Goal: Obtain resource: Download file/media

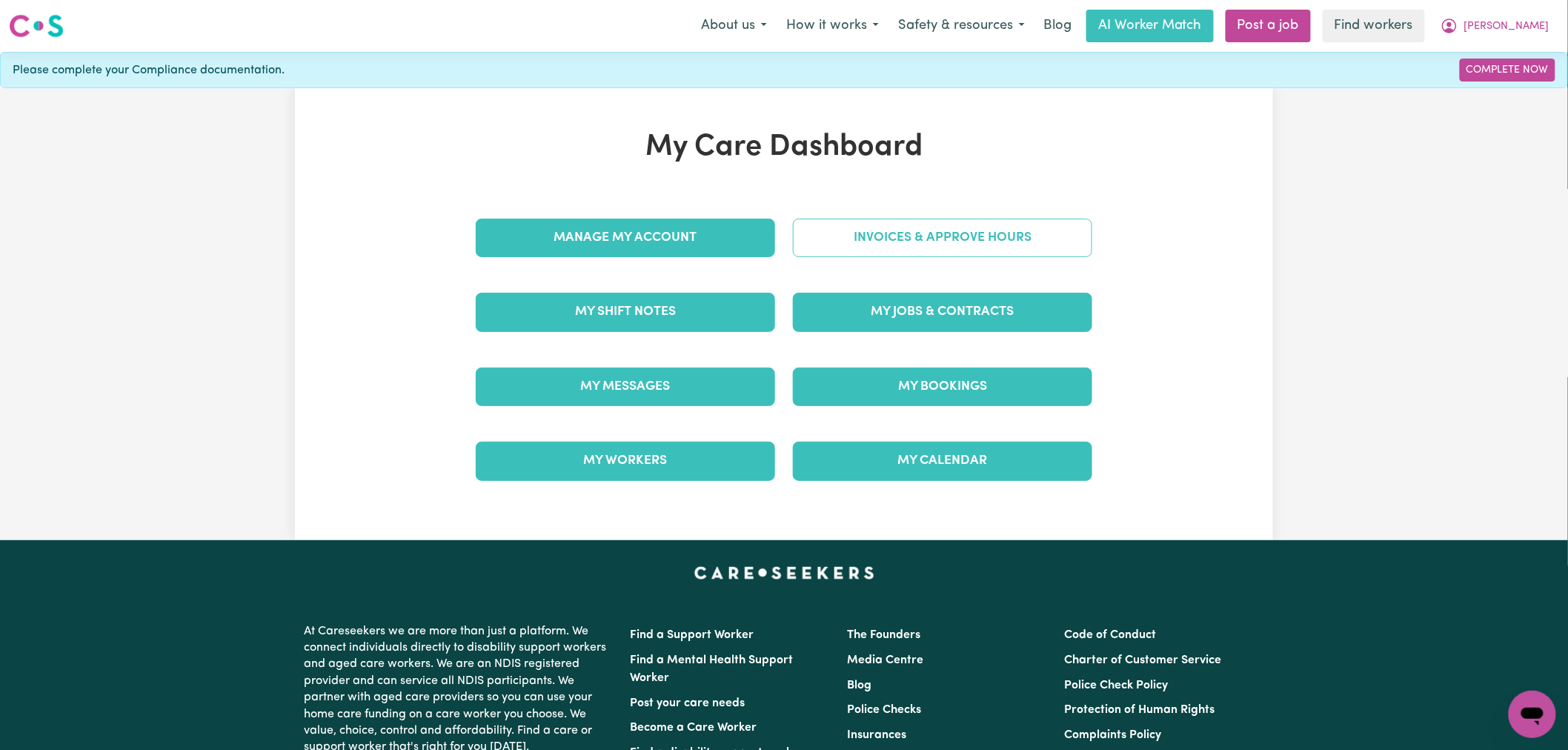
click at [963, 230] on link "Invoices & Approve Hours" at bounding box center [943, 238] width 299 height 38
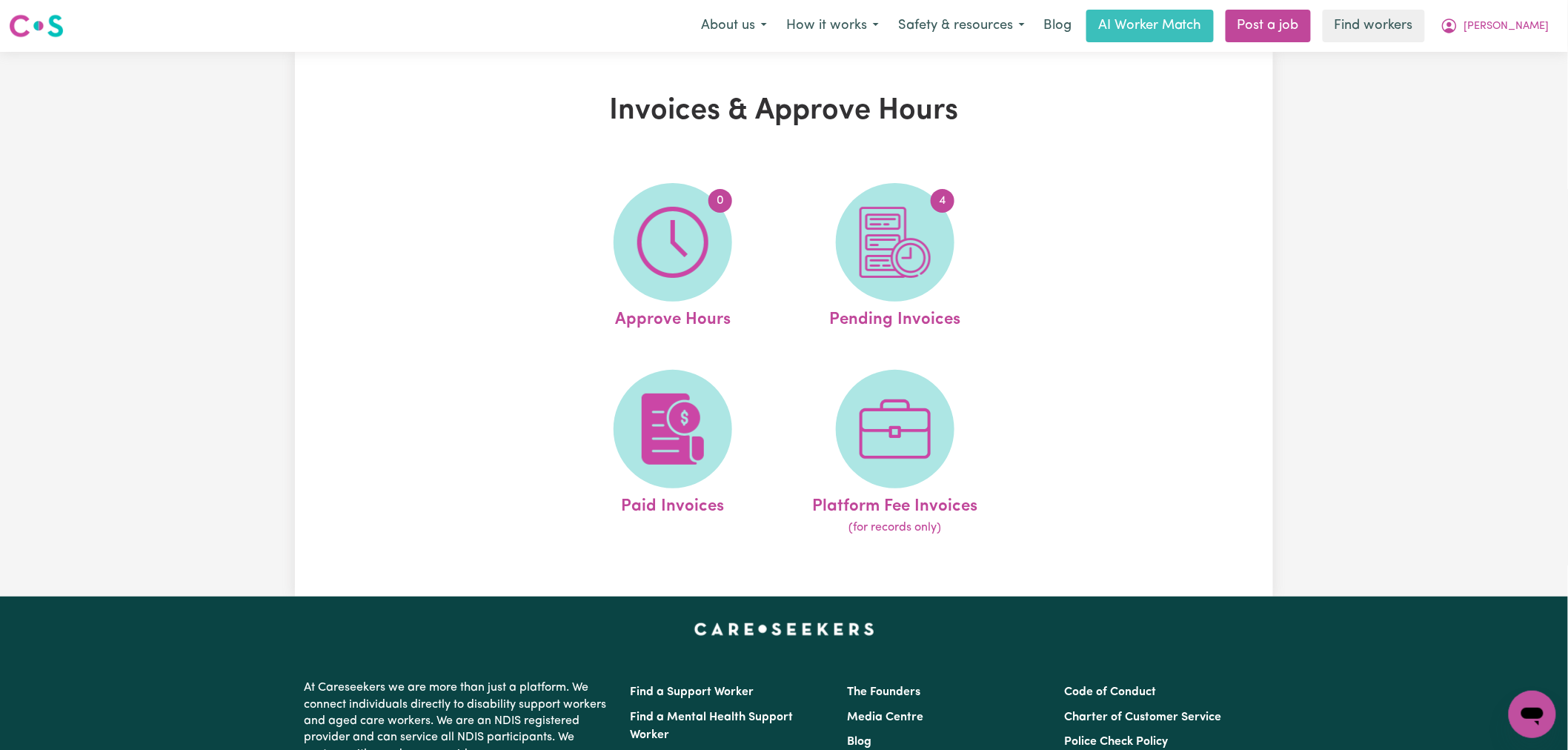
click at [901, 233] on img at bounding box center [895, 242] width 71 height 71
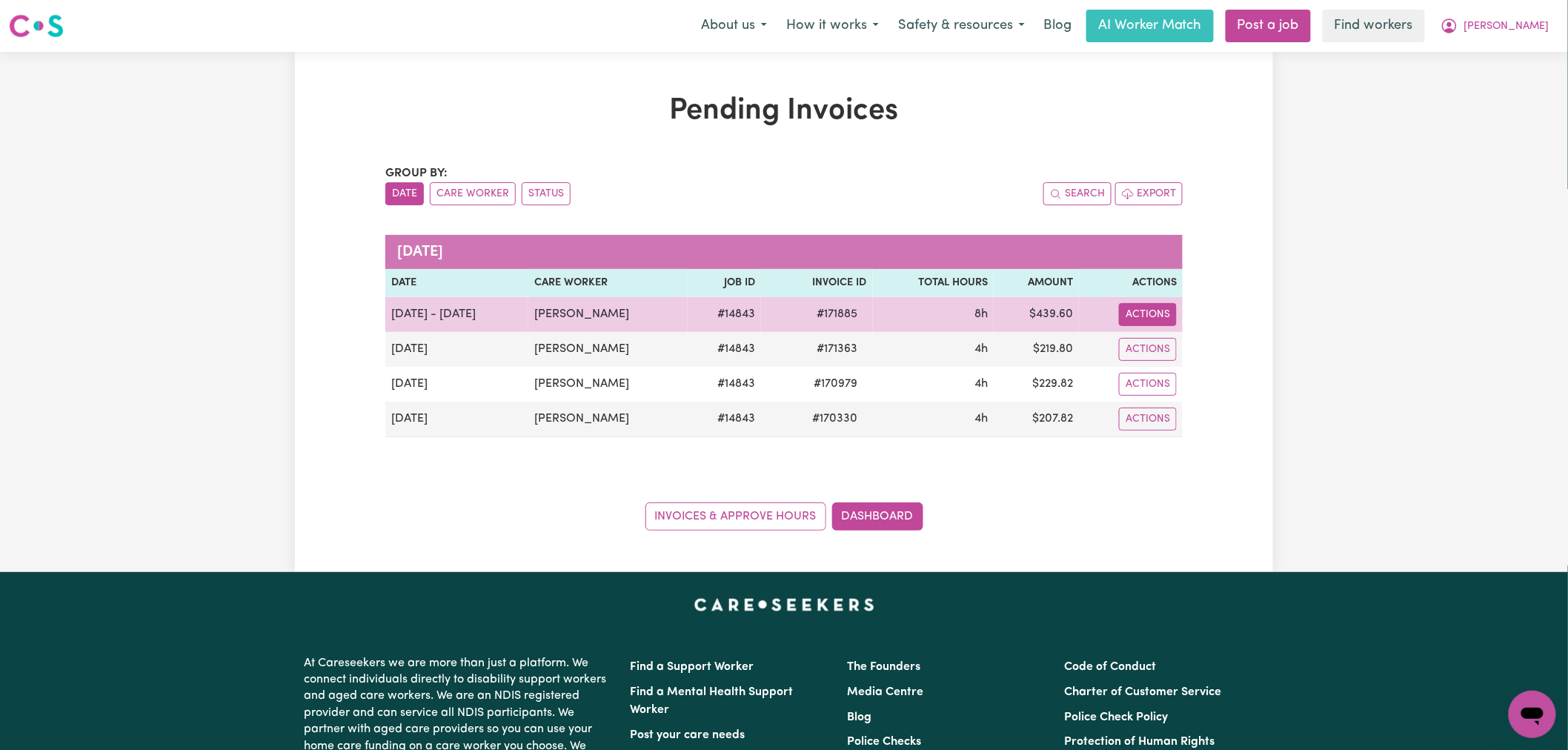
click at [1144, 317] on button "Actions" at bounding box center [1148, 314] width 58 height 23
click at [1193, 348] on link "Download Invoice" at bounding box center [1188, 349] width 136 height 30
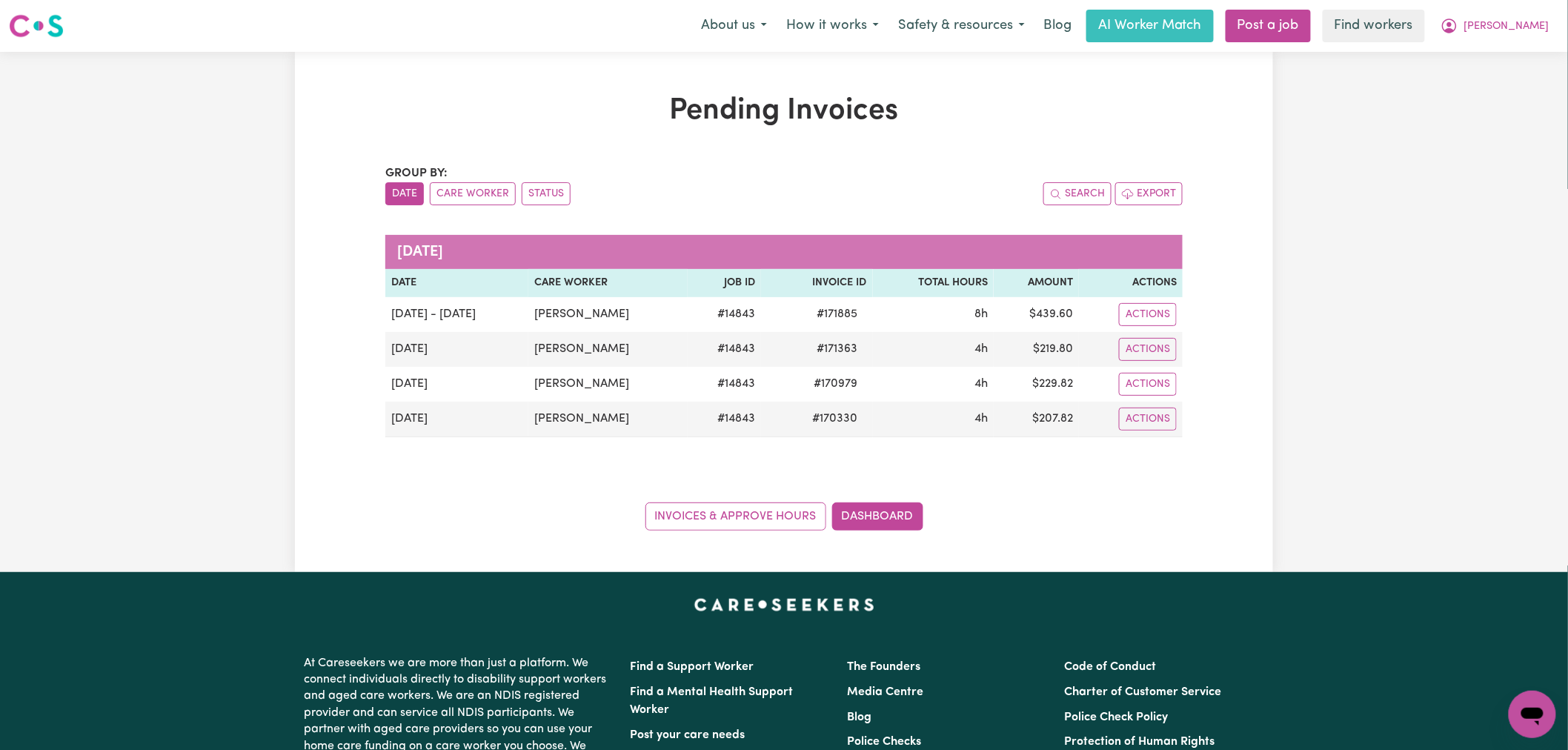
drag, startPoint x: 1557, startPoint y: 23, endPoint x: 1552, endPoint y: 41, distance: 18.7
click at [1557, 23] on button "[PERSON_NAME]" at bounding box center [1495, 26] width 129 height 31
click at [1542, 55] on link "My Dashboard" at bounding box center [1500, 58] width 117 height 28
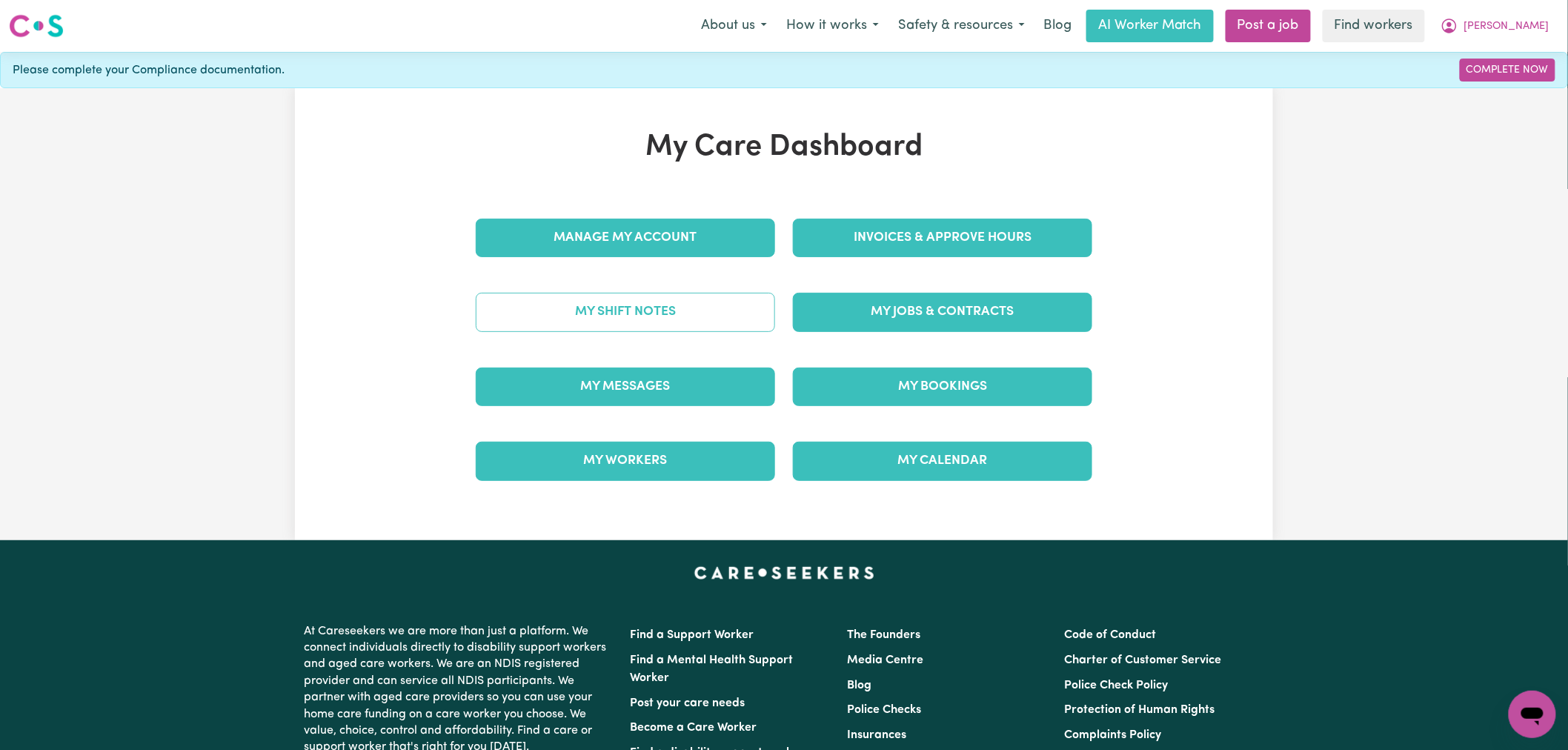
click at [701, 317] on link "My Shift Notes" at bounding box center [626, 312] width 299 height 38
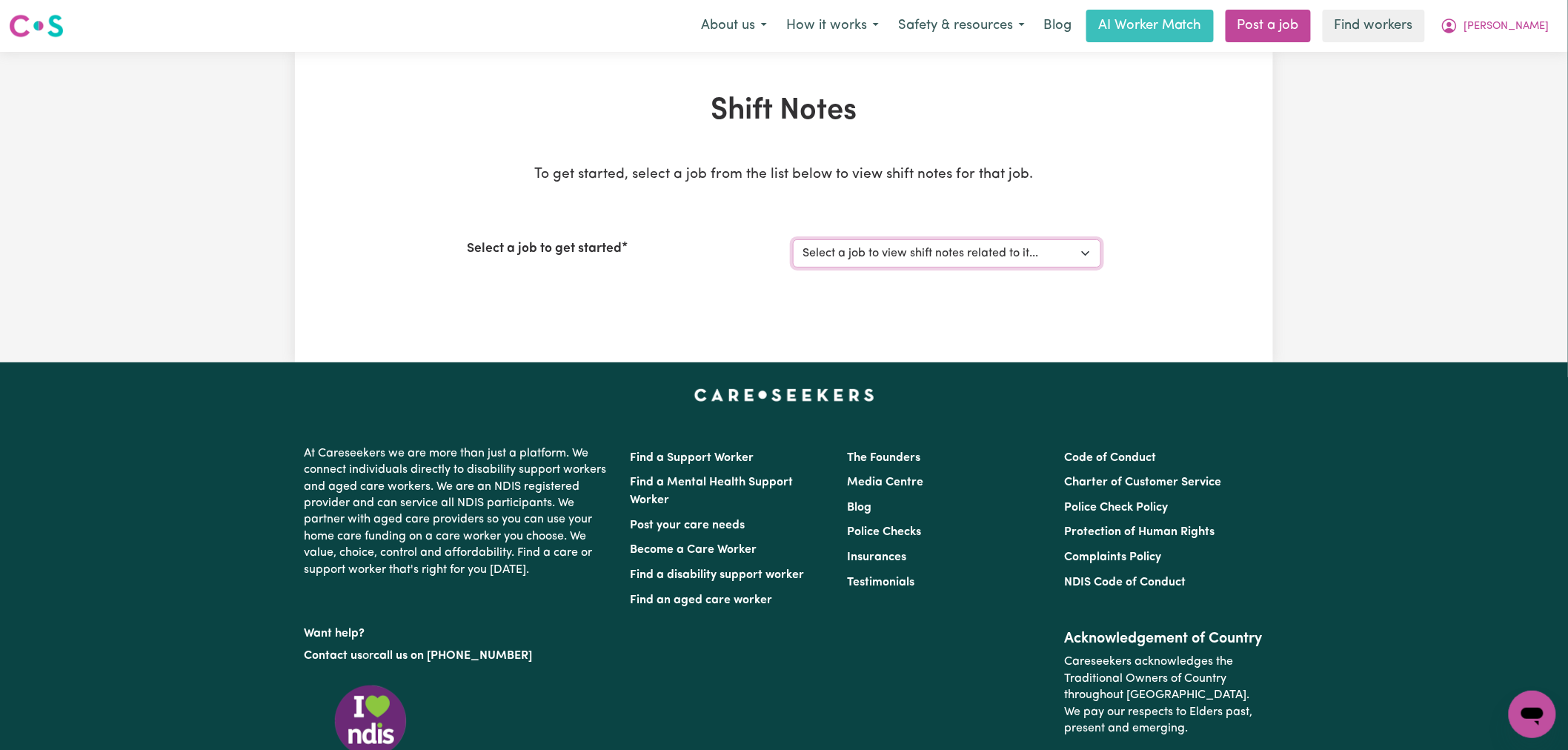
click at [825, 249] on select "Select a job to view shift notes related to it... [DEMOGRAPHIC_DATA] Support Wo…" at bounding box center [948, 253] width 309 height 28
drag, startPoint x: 858, startPoint y: 313, endPoint x: 864, endPoint y: 302, distance: 12.5
click at [858, 313] on div "Shift Notes To get started, select a job from the list below to view shift note…" at bounding box center [784, 207] width 652 height 228
click at [879, 261] on select "Select a job to view shift notes related to it... [DEMOGRAPHIC_DATA] Support Wo…" at bounding box center [948, 253] width 309 height 28
select select "14843"
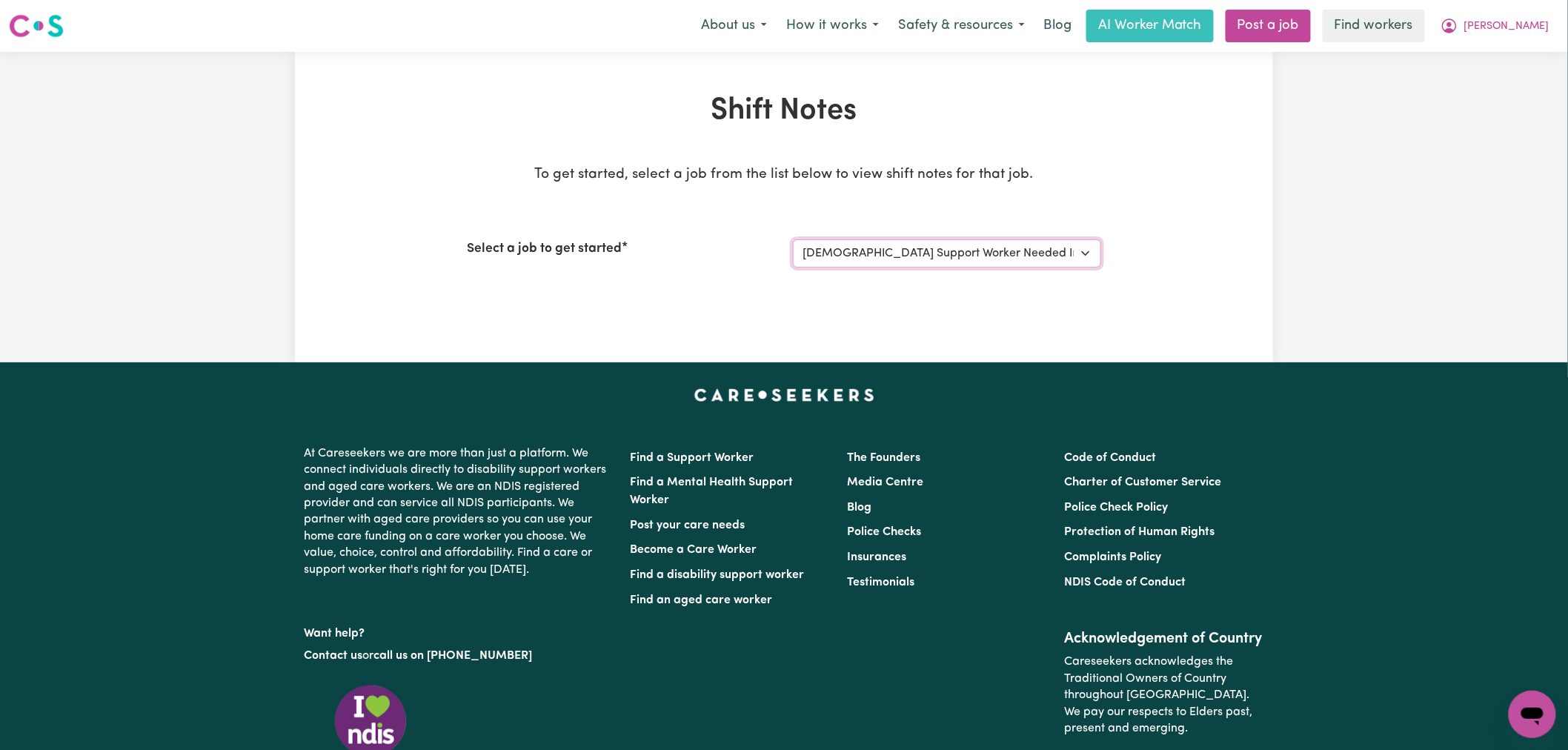
click at [793, 239] on select "Select a job to view shift notes related to it... [DEMOGRAPHIC_DATA] Support Wo…" at bounding box center [948, 253] width 309 height 28
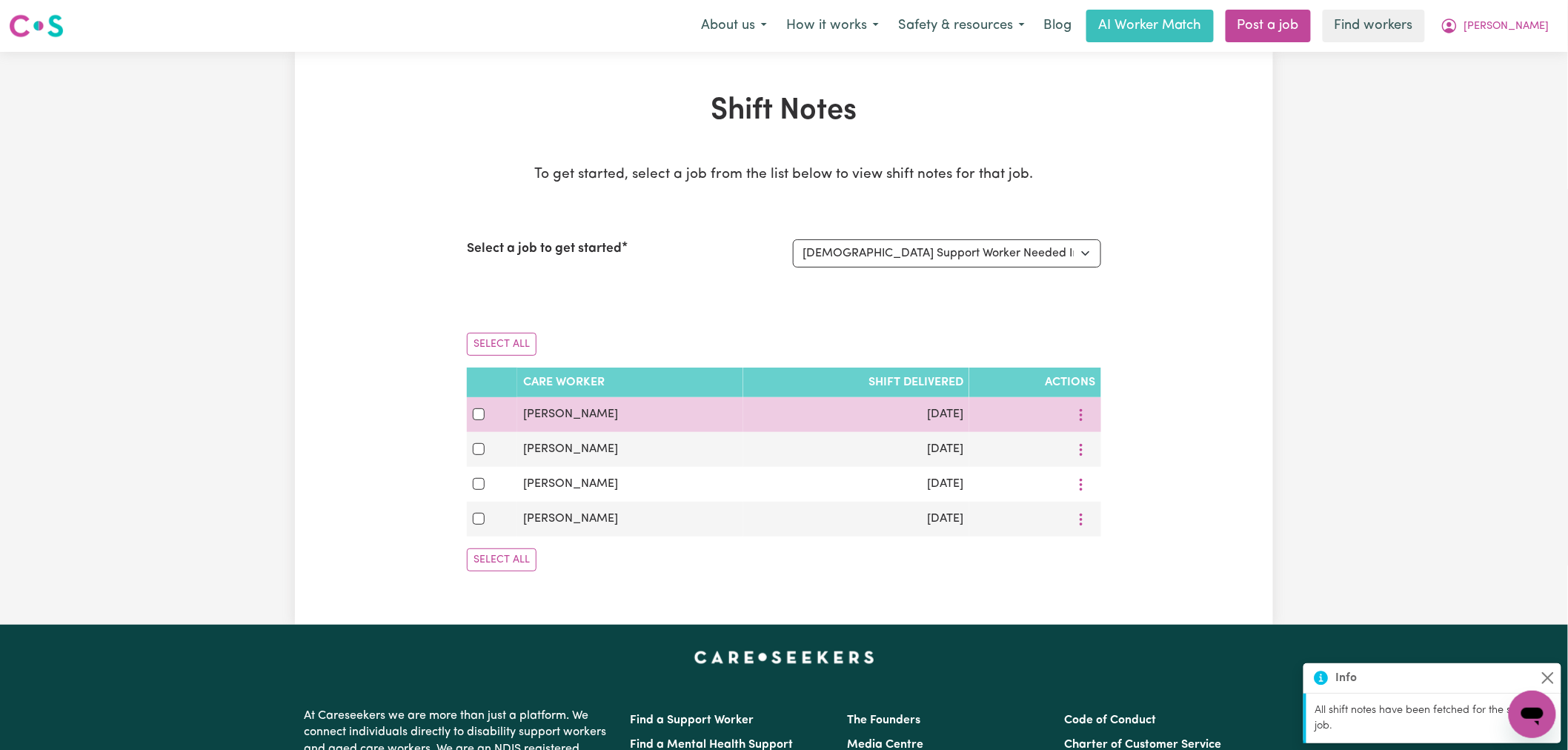
drag, startPoint x: 1087, startPoint y: 419, endPoint x: 1098, endPoint y: 425, distance: 12.5
click at [1087, 420] on icon "More options" at bounding box center [1081, 415] width 15 height 15
click at [1100, 448] on span "View Shift Note" at bounding box center [1140, 449] width 81 height 12
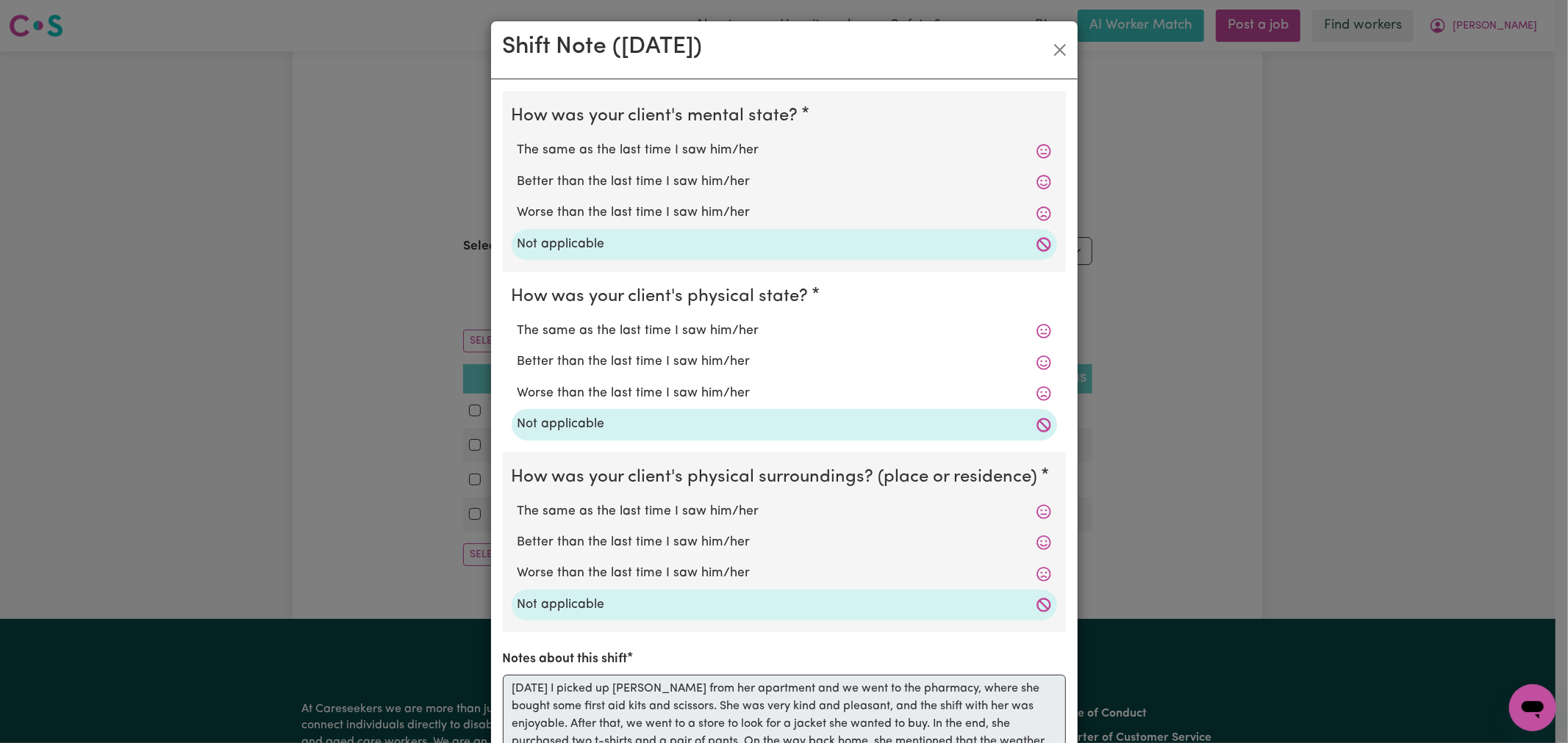
click at [1040, 45] on div "Shift Note ( [DATE] )" at bounding box center [784, 50] width 587 height 58
click at [1055, 49] on button "Close" at bounding box center [1060, 49] width 23 height 23
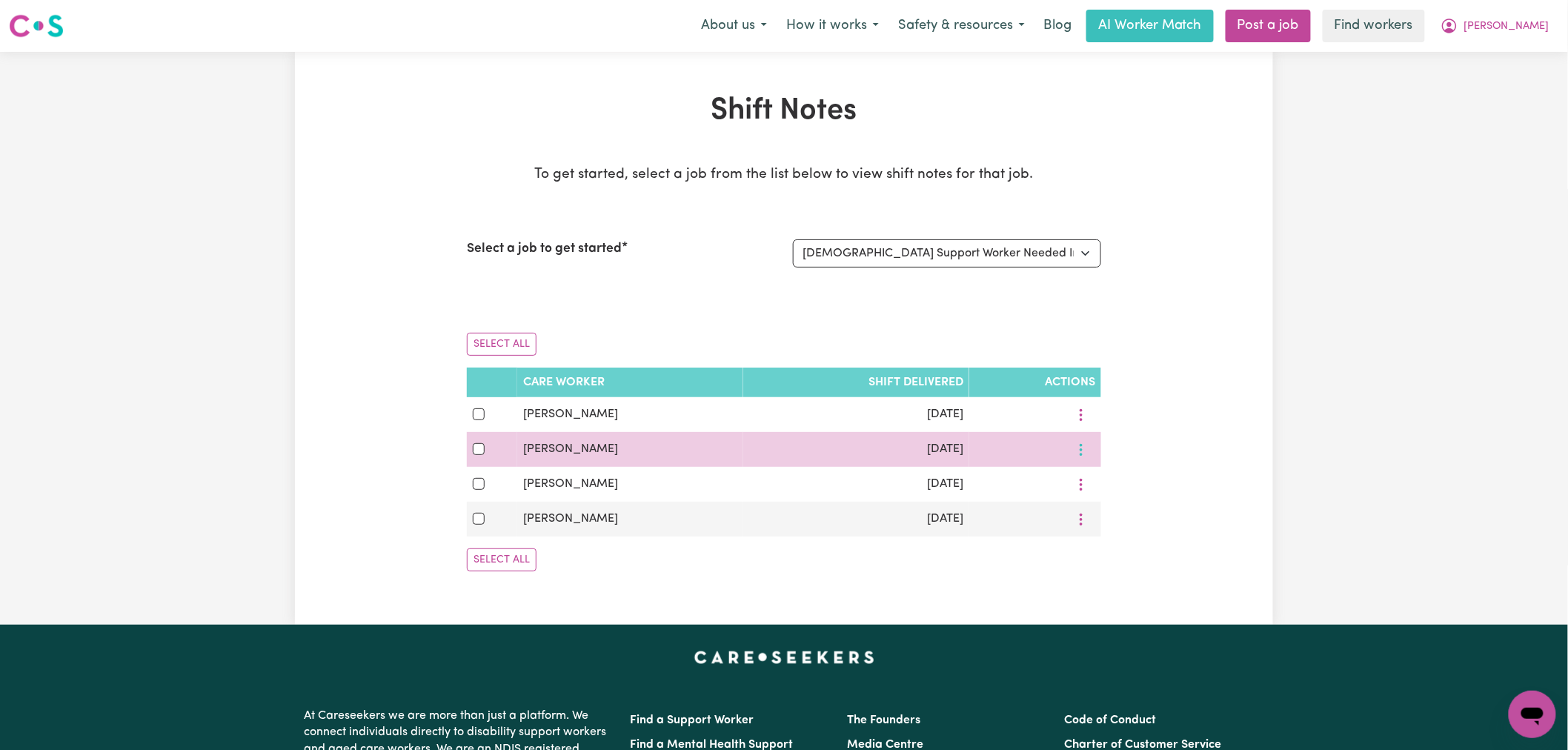
click at [1086, 453] on icon "More options" at bounding box center [1081, 450] width 15 height 15
click at [1104, 478] on span "View Shift Note" at bounding box center [1140, 483] width 81 height 12
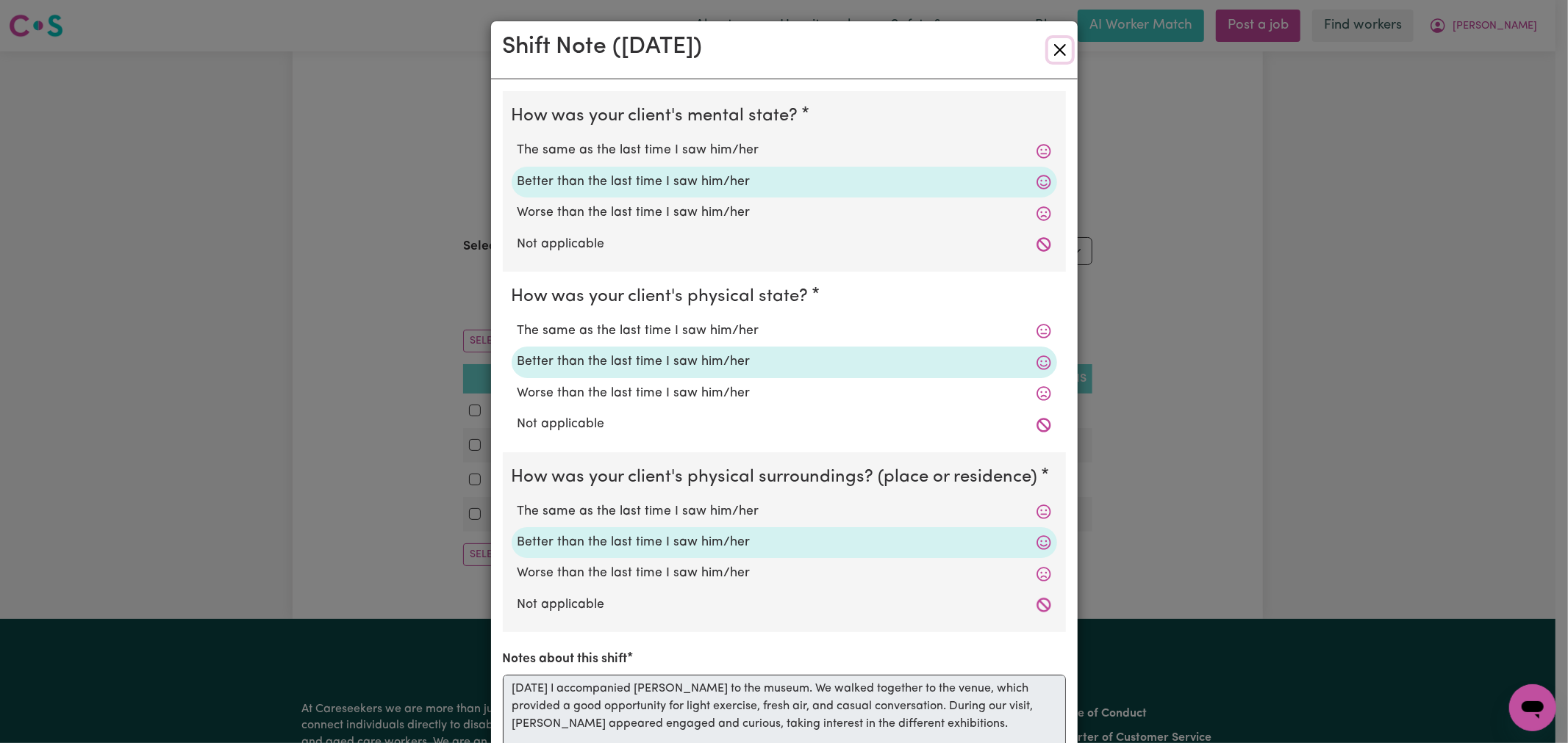
click at [1048, 49] on button "Close" at bounding box center [1060, 49] width 23 height 23
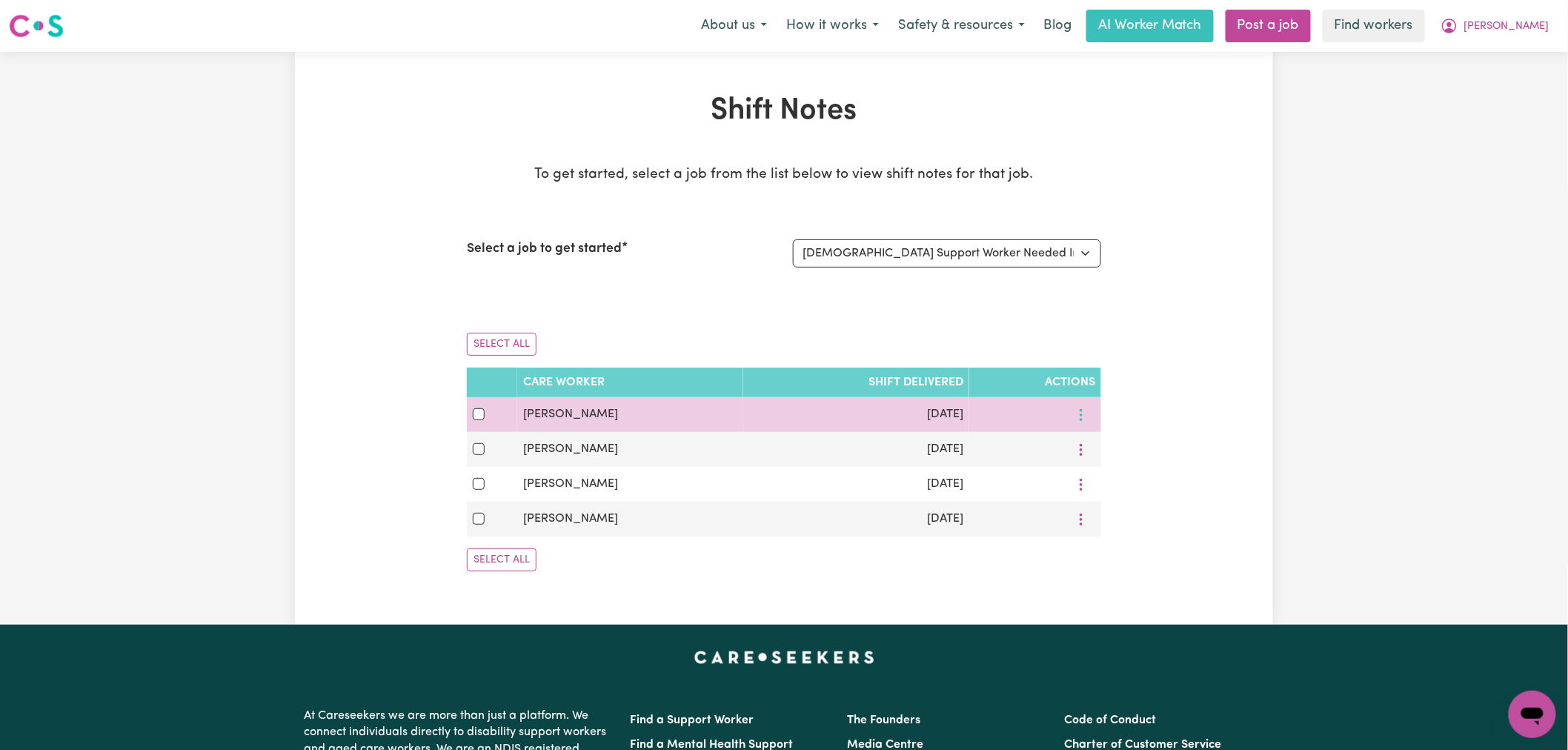
click at [1089, 413] on button "More options" at bounding box center [1081, 414] width 28 height 23
click at [1097, 445] on link "View Shift Note" at bounding box center [1131, 449] width 122 height 30
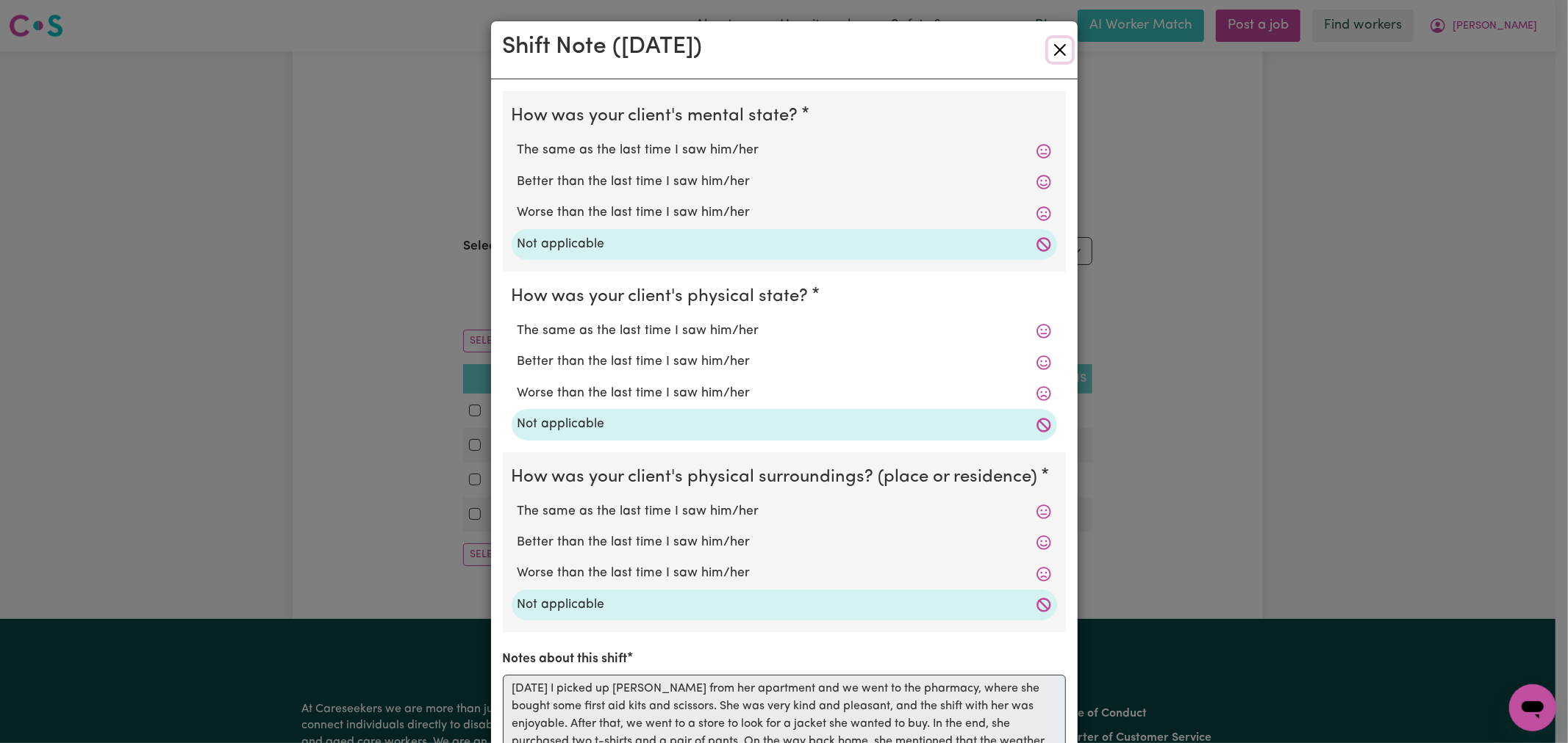
click at [1057, 45] on button "Close" at bounding box center [1060, 49] width 23 height 23
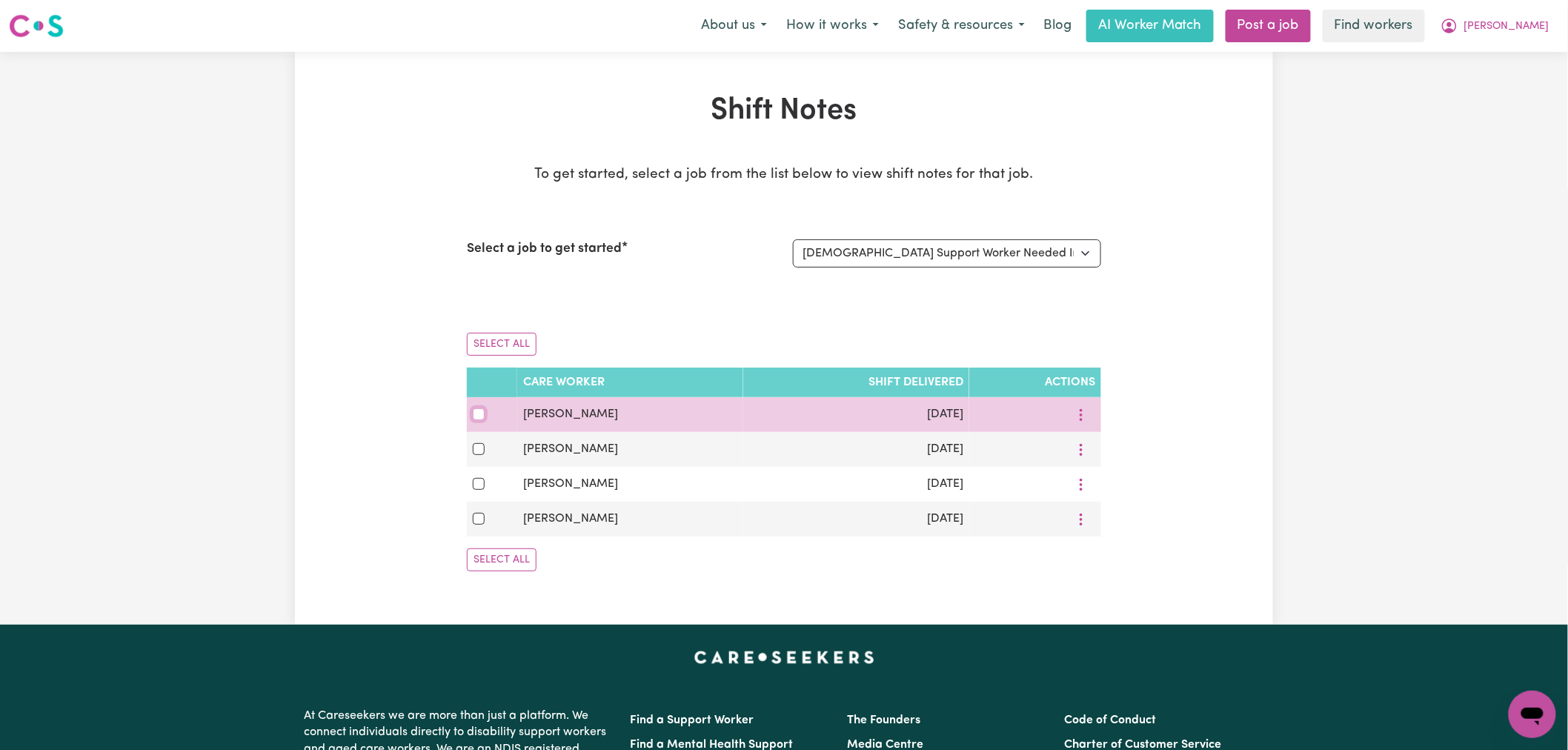
click at [476, 414] on input "checkbox" at bounding box center [479, 414] width 12 height 12
checkbox input "true"
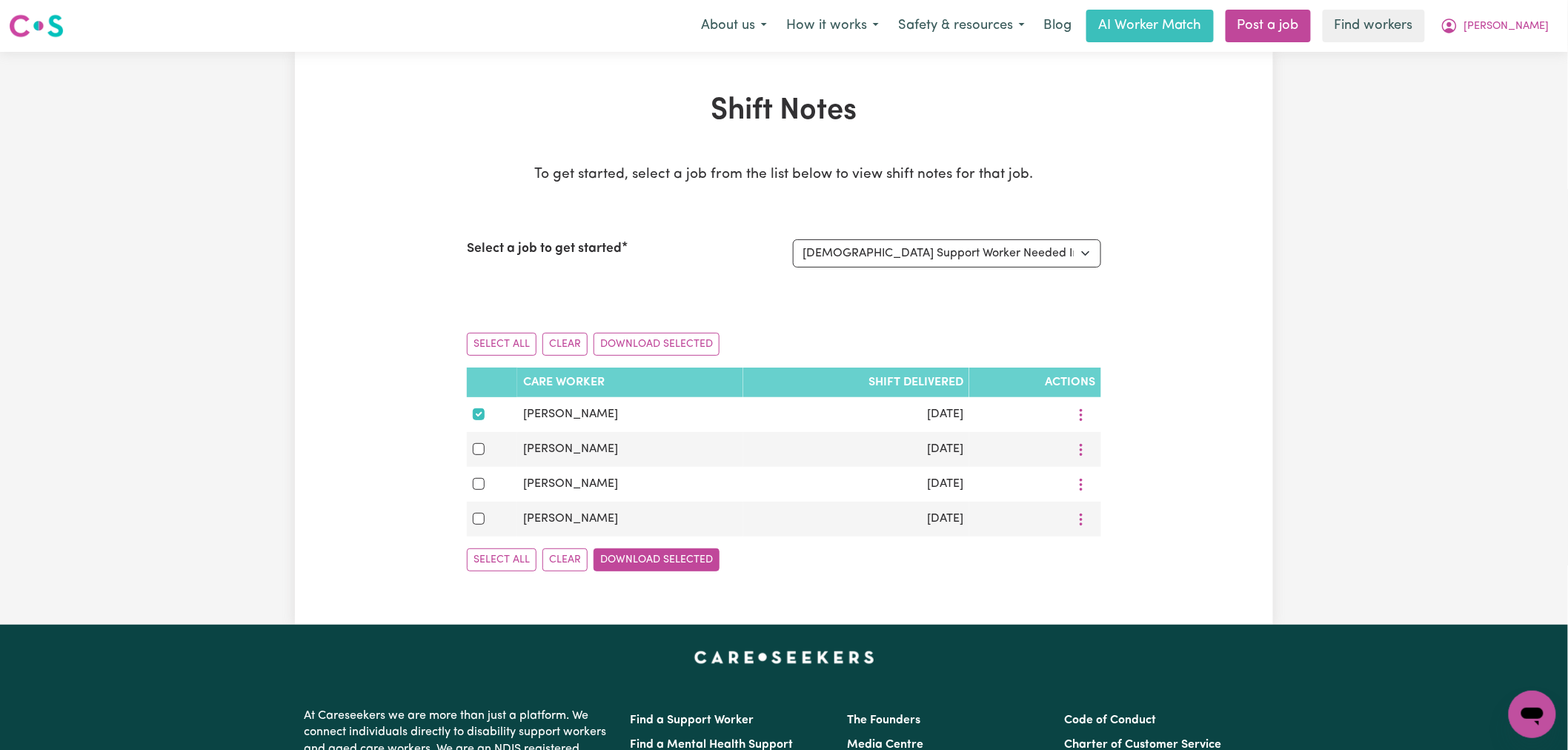
click at [661, 568] on button "Download Selected" at bounding box center [657, 560] width 126 height 23
